Goal: Contribute content

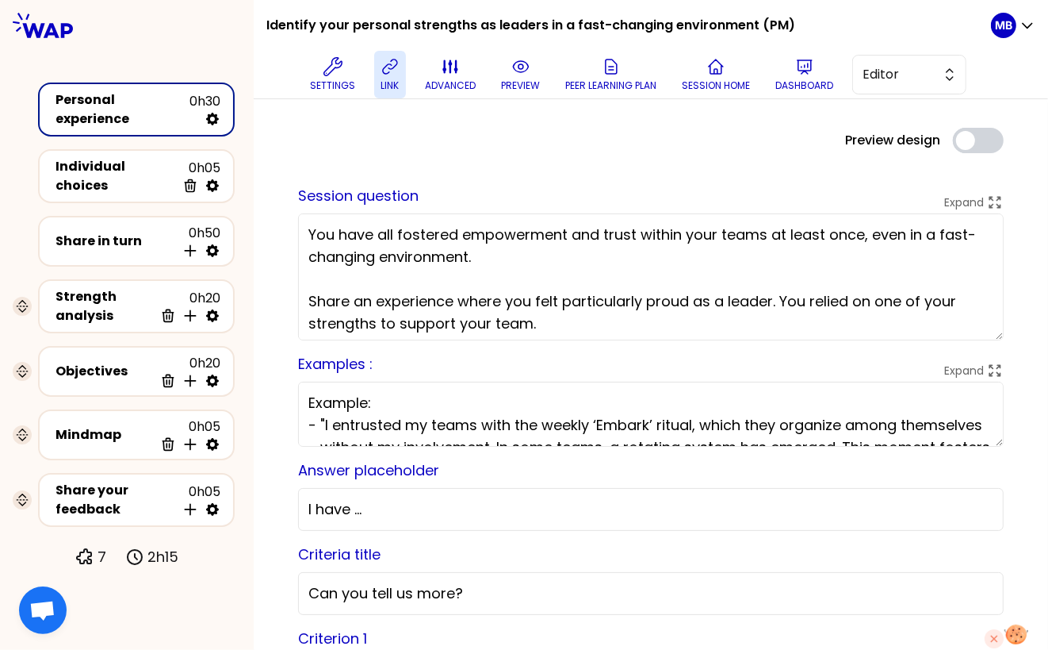
click at [393, 92] on button "link" at bounding box center [390, 75] width 32 height 48
click at [393, 75] on button "Copied" at bounding box center [390, 75] width 46 height 48
click at [520, 86] on p "preview" at bounding box center [520, 85] width 39 height 13
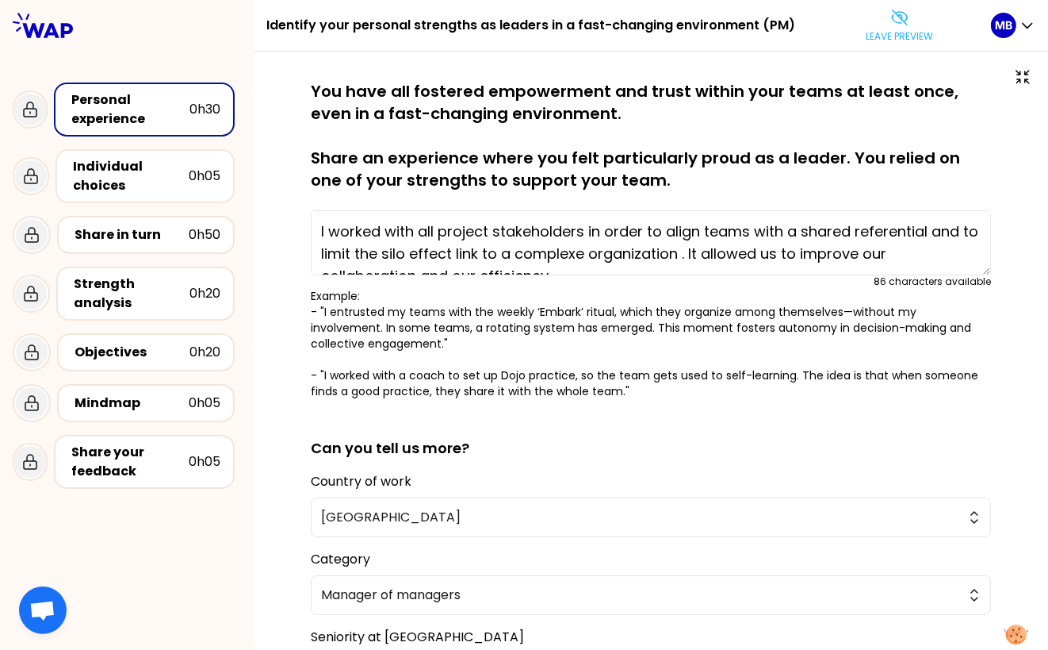
scroll to position [223, 0]
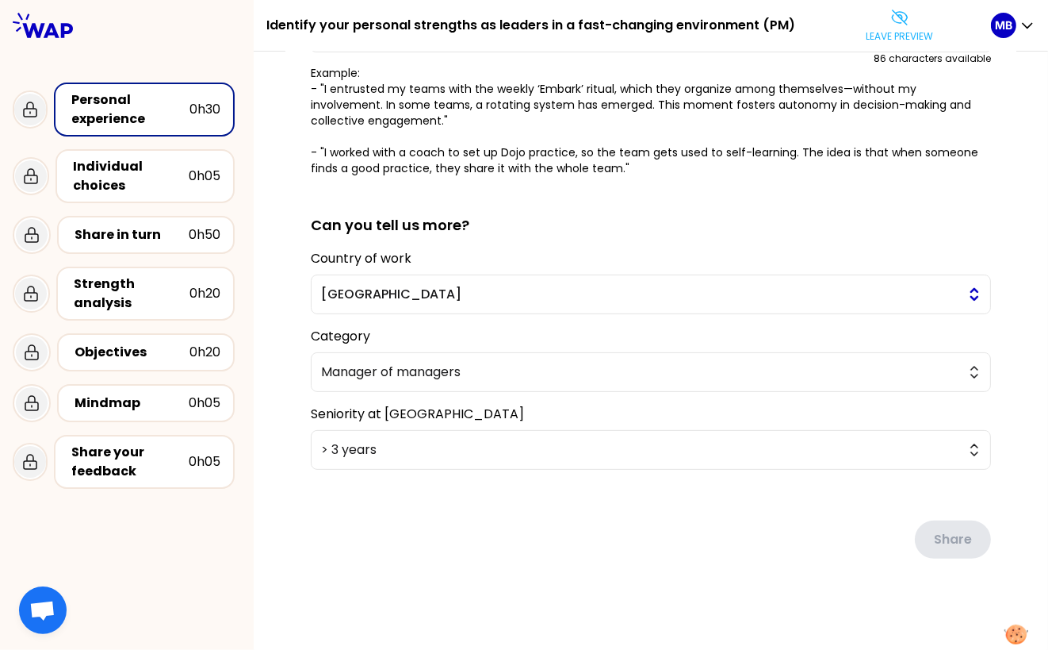
click at [342, 295] on span "France" at bounding box center [640, 294] width 638 height 19
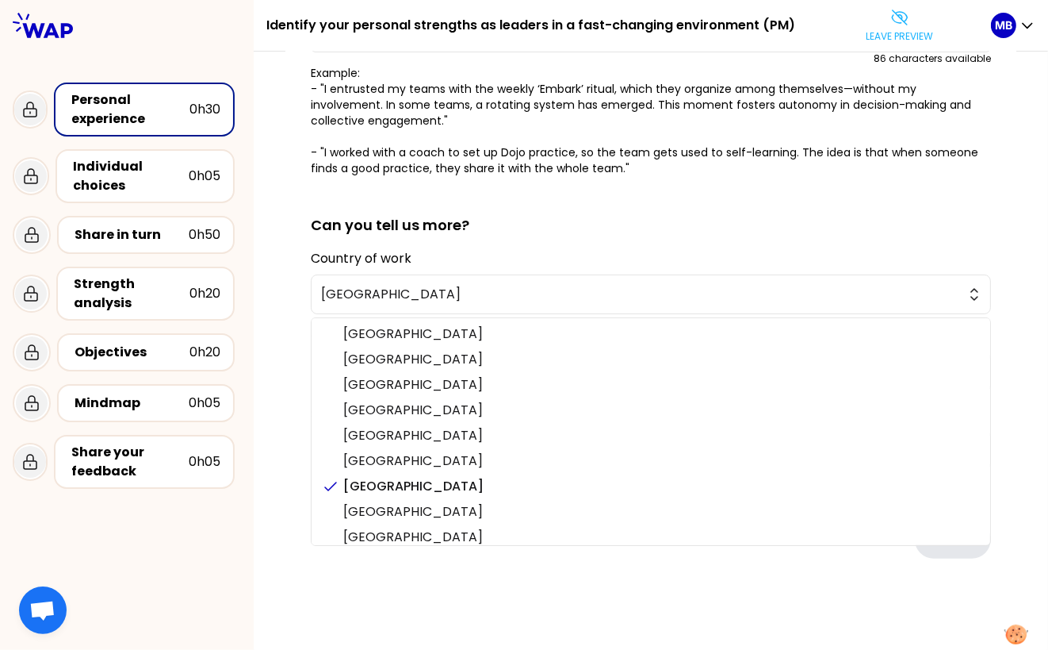
click at [265, 374] on div "saved You have all fostered empowerment and trust within your teams at least on…" at bounding box center [651, 241] width 795 height 825
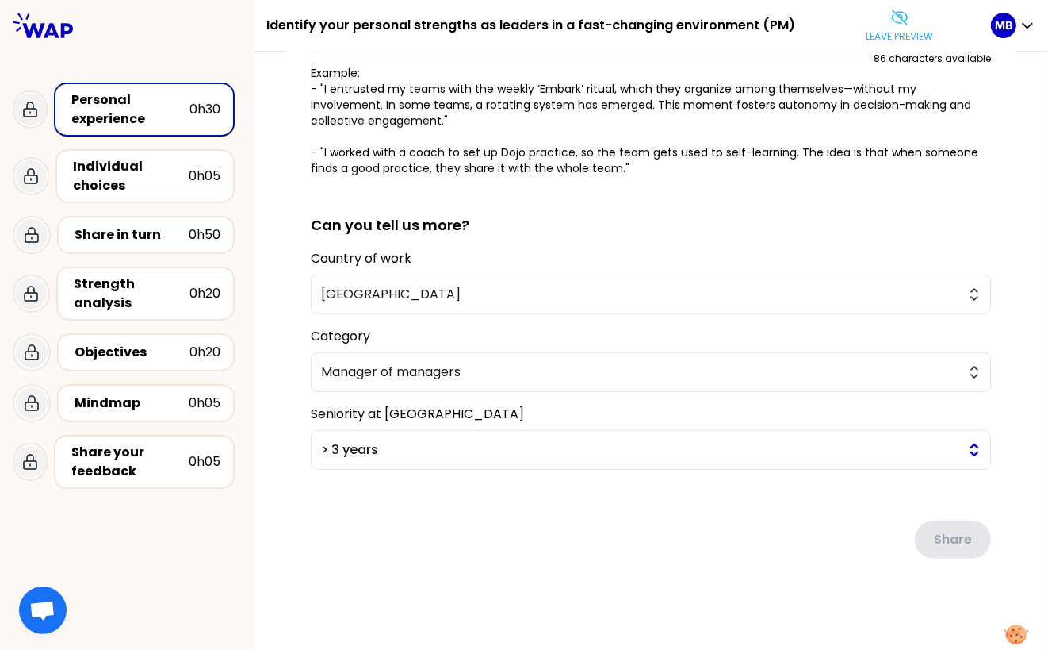
click at [330, 449] on span "> 3 years" at bounding box center [640, 449] width 638 height 19
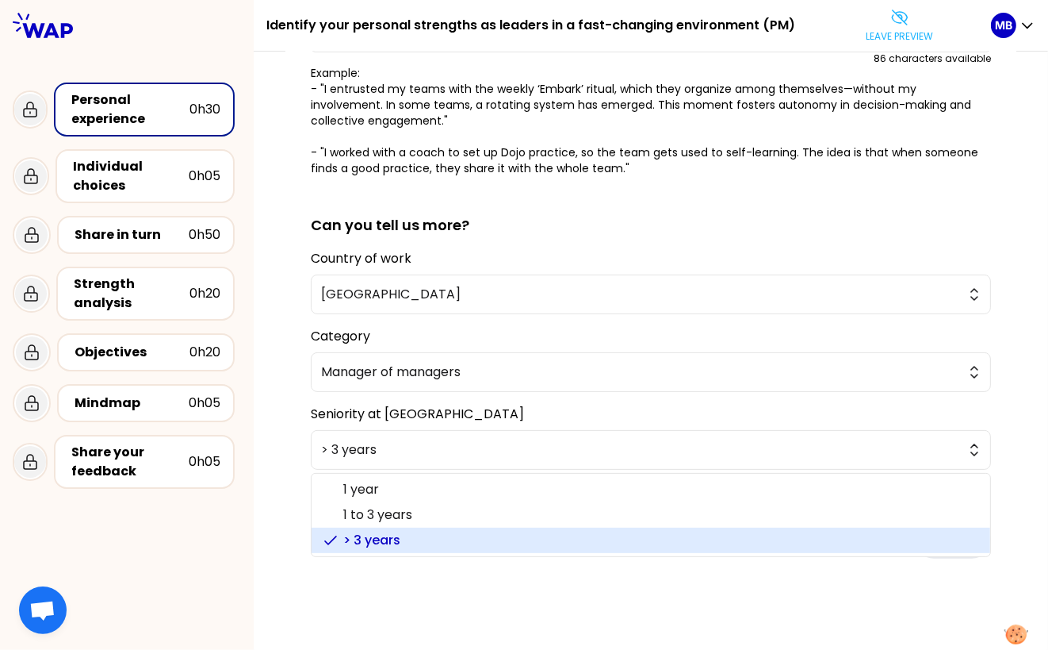
click at [267, 255] on div "saved You have all fostered empowerment and trust within your teams at least on…" at bounding box center [651, 241] width 795 height 825
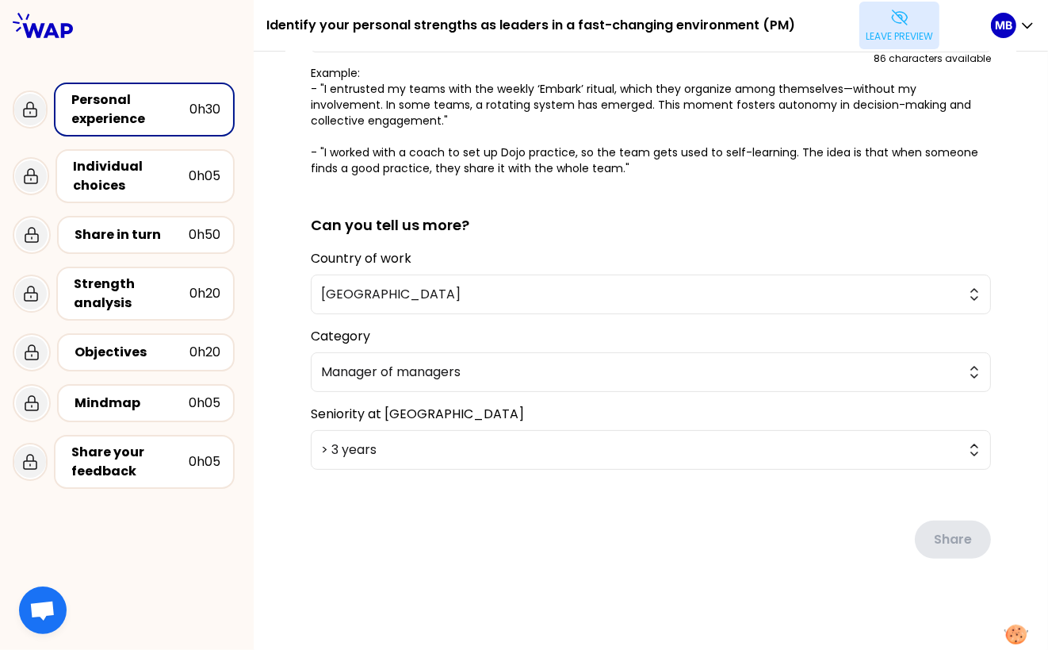
click at [903, 25] on icon at bounding box center [900, 17] width 19 height 19
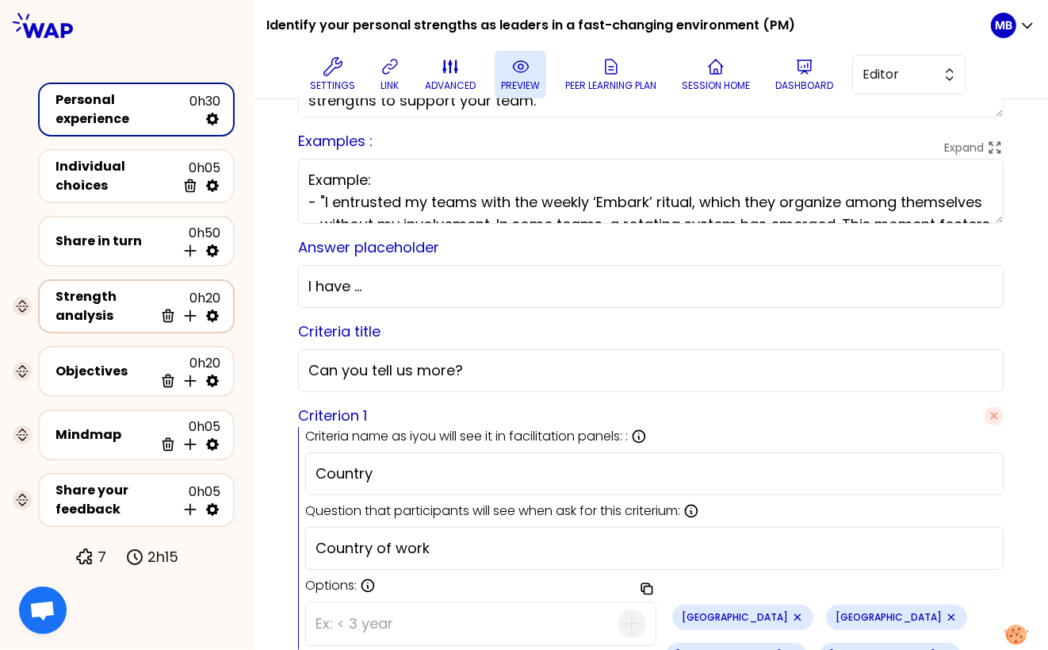
click at [214, 312] on icon at bounding box center [212, 315] width 13 height 13
select select "same_as"
select select "false"
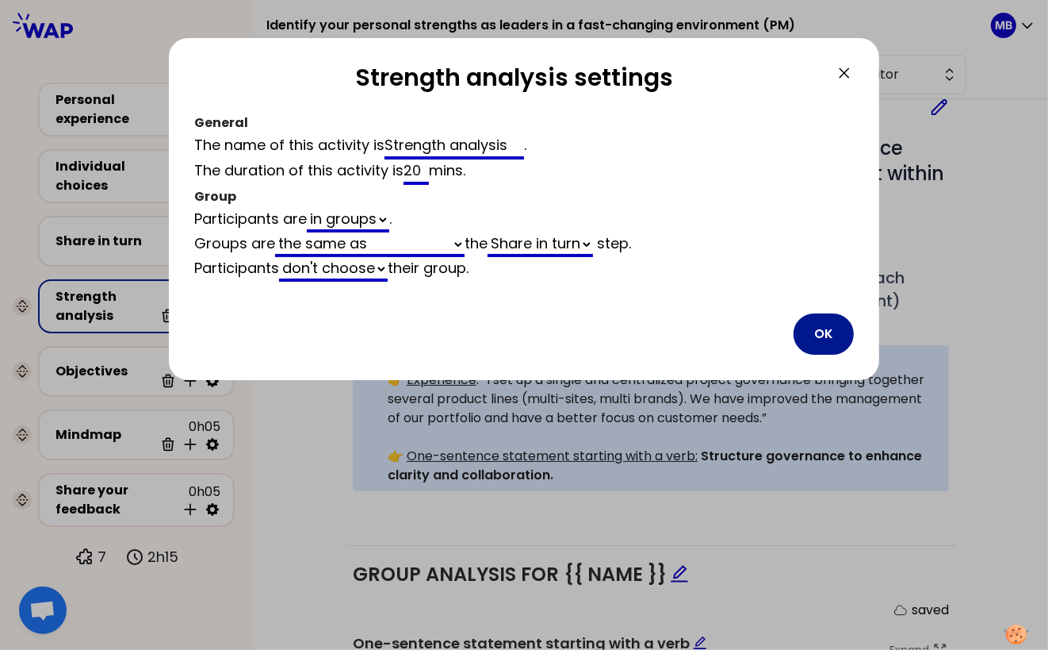
click at [814, 336] on button "OK" at bounding box center [824, 333] width 60 height 41
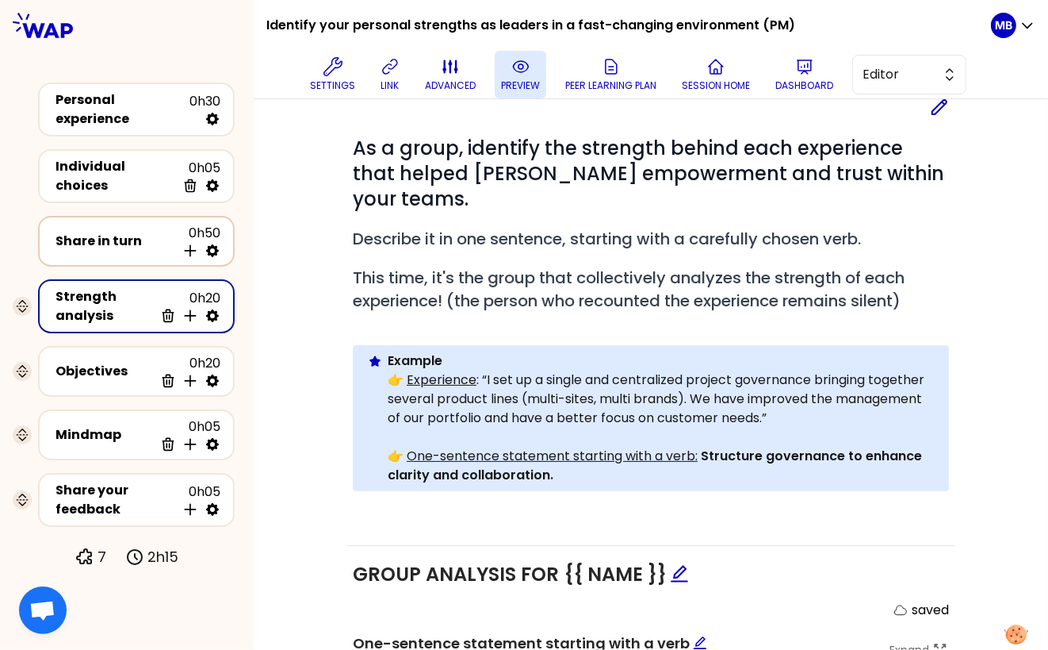
click at [214, 243] on icon at bounding box center [213, 251] width 16 height 16
select select "4"
select select "5"
select select "all"
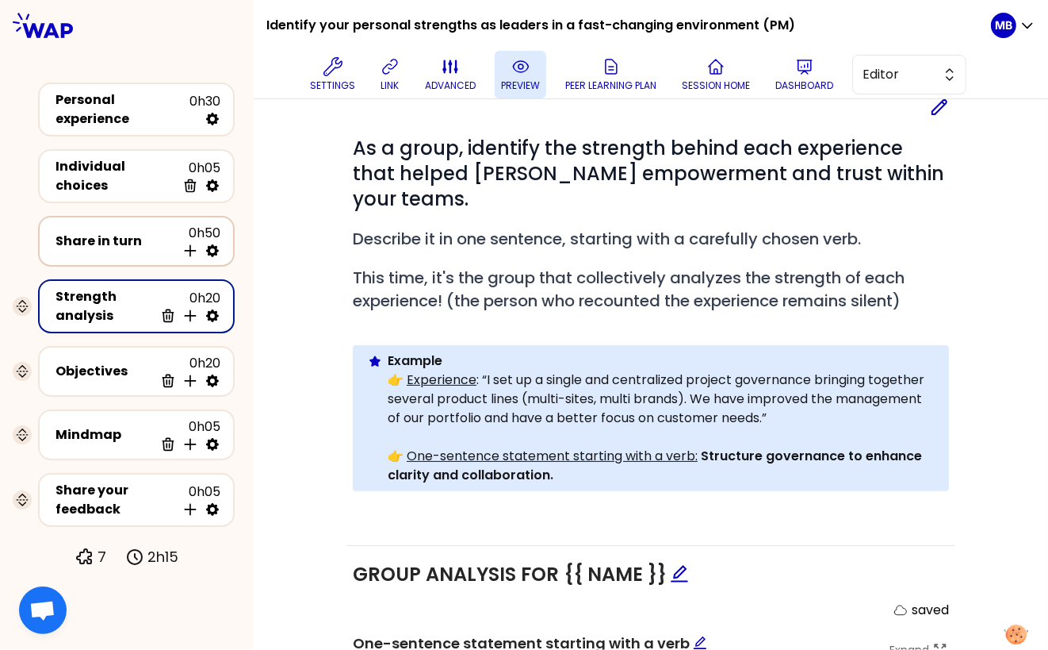
select select "false"
select select "Each"
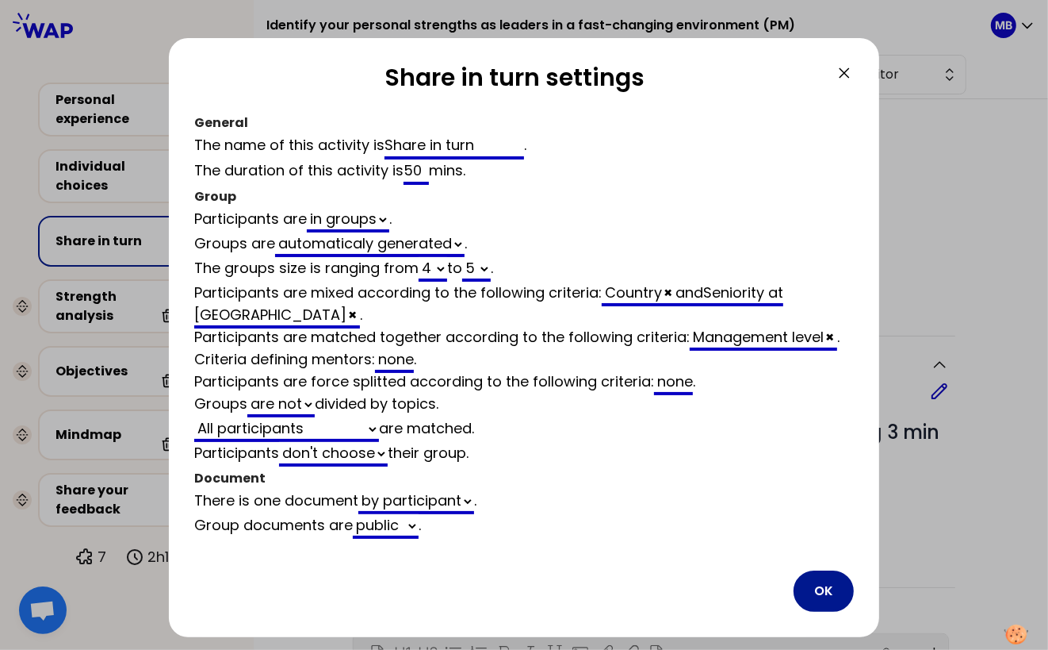
click at [826, 593] on button "OK" at bounding box center [824, 590] width 60 height 41
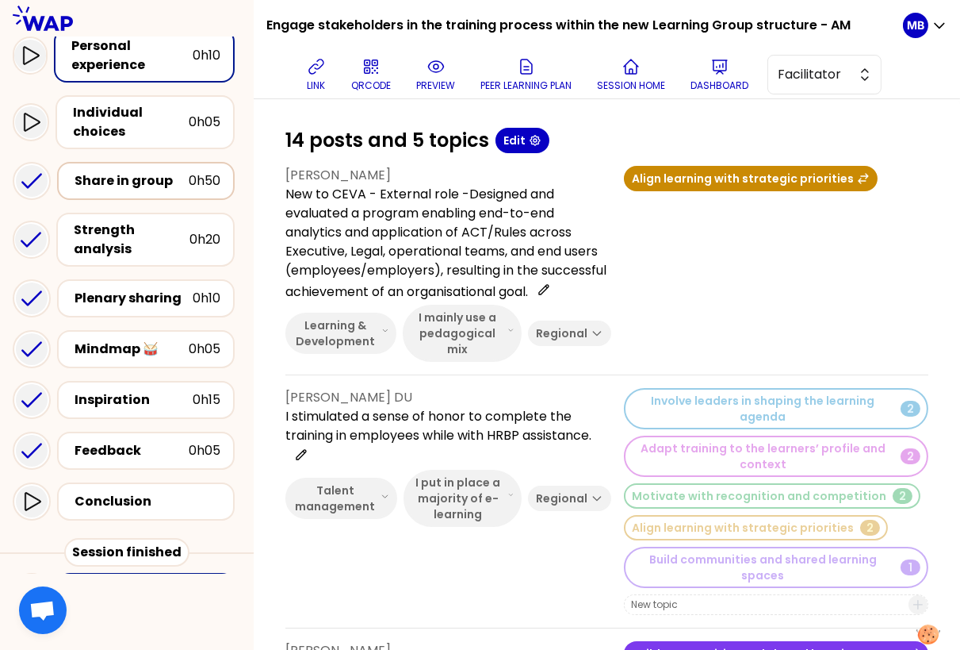
scroll to position [215, 0]
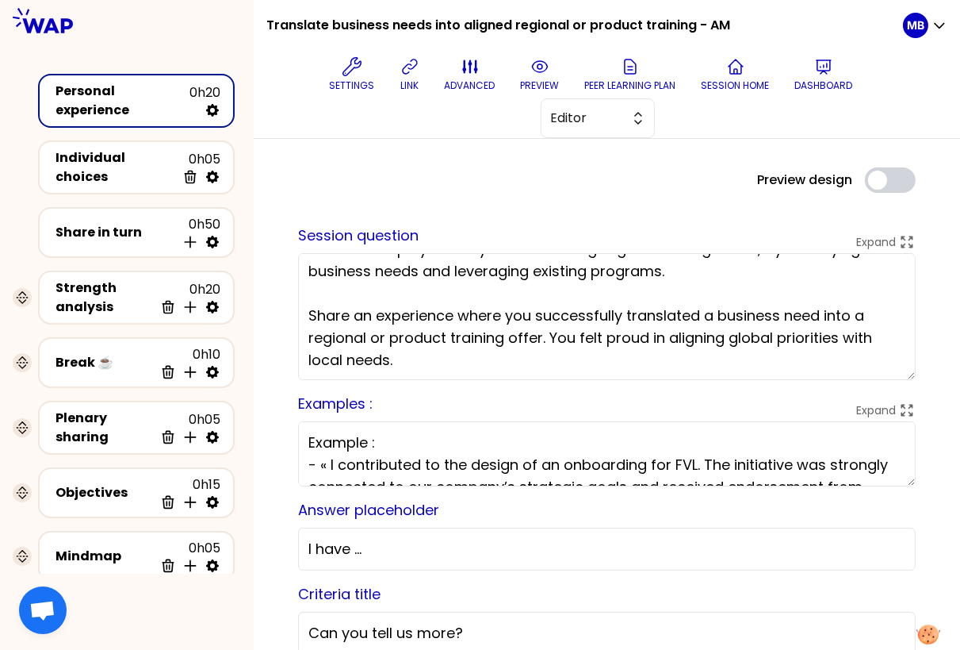
scroll to position [26, 0]
drag, startPoint x: 547, startPoint y: 334, endPoint x: 593, endPoint y: 377, distance: 62.8
click at [593, 377] on textarea "You have all played a key role in creating aligned training offers, by identify…" at bounding box center [607, 316] width 618 height 127
click at [554, 350] on textarea "You have all played a key role in creating aligned training offers, by identify…" at bounding box center [607, 316] width 618 height 127
click at [435, 186] on div "Preview design Use setting" at bounding box center [607, 179] width 643 height 25
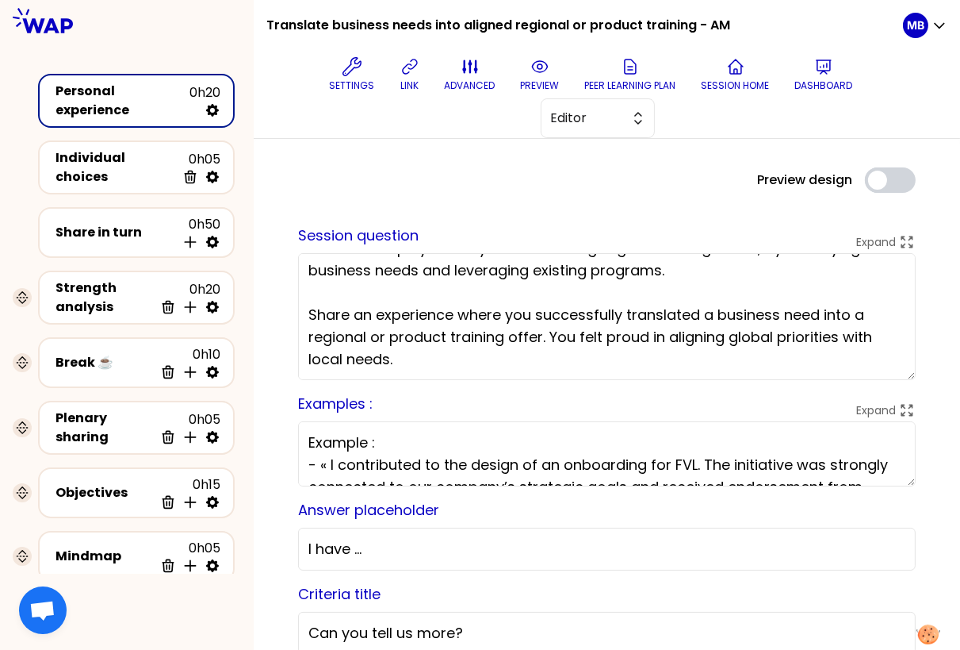
click at [514, 342] on textarea "You have all played a key role in creating aligned training offers, by identify…" at bounding box center [607, 316] width 618 height 127
click at [489, 310] on textarea "You have all played a key role in creating aligned training offers, by identify…" at bounding box center [607, 316] width 618 height 127
